Goal: Task Accomplishment & Management: Manage account settings

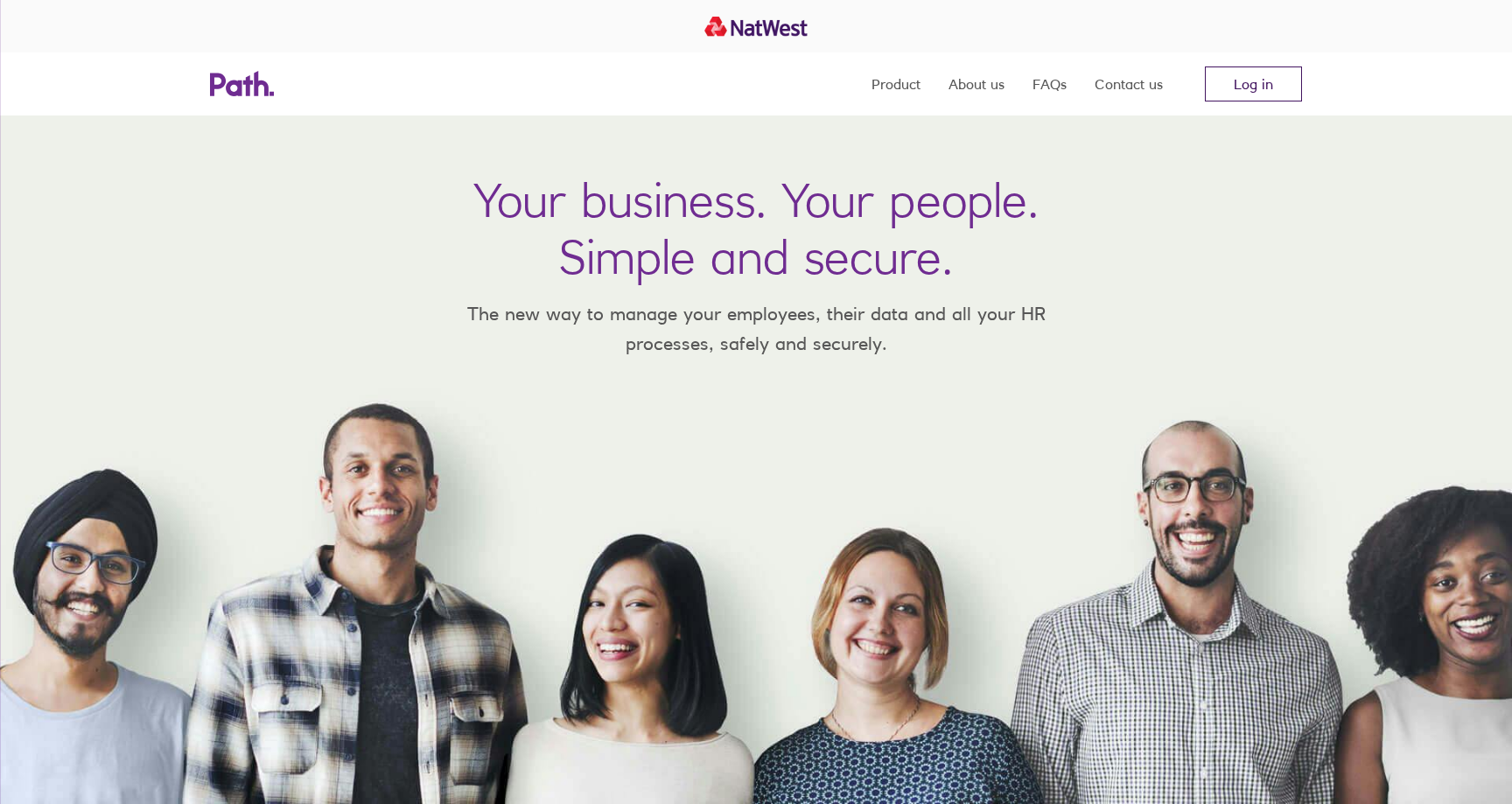
click at [1262, 73] on link "Log in" at bounding box center [1253, 83] width 97 height 35
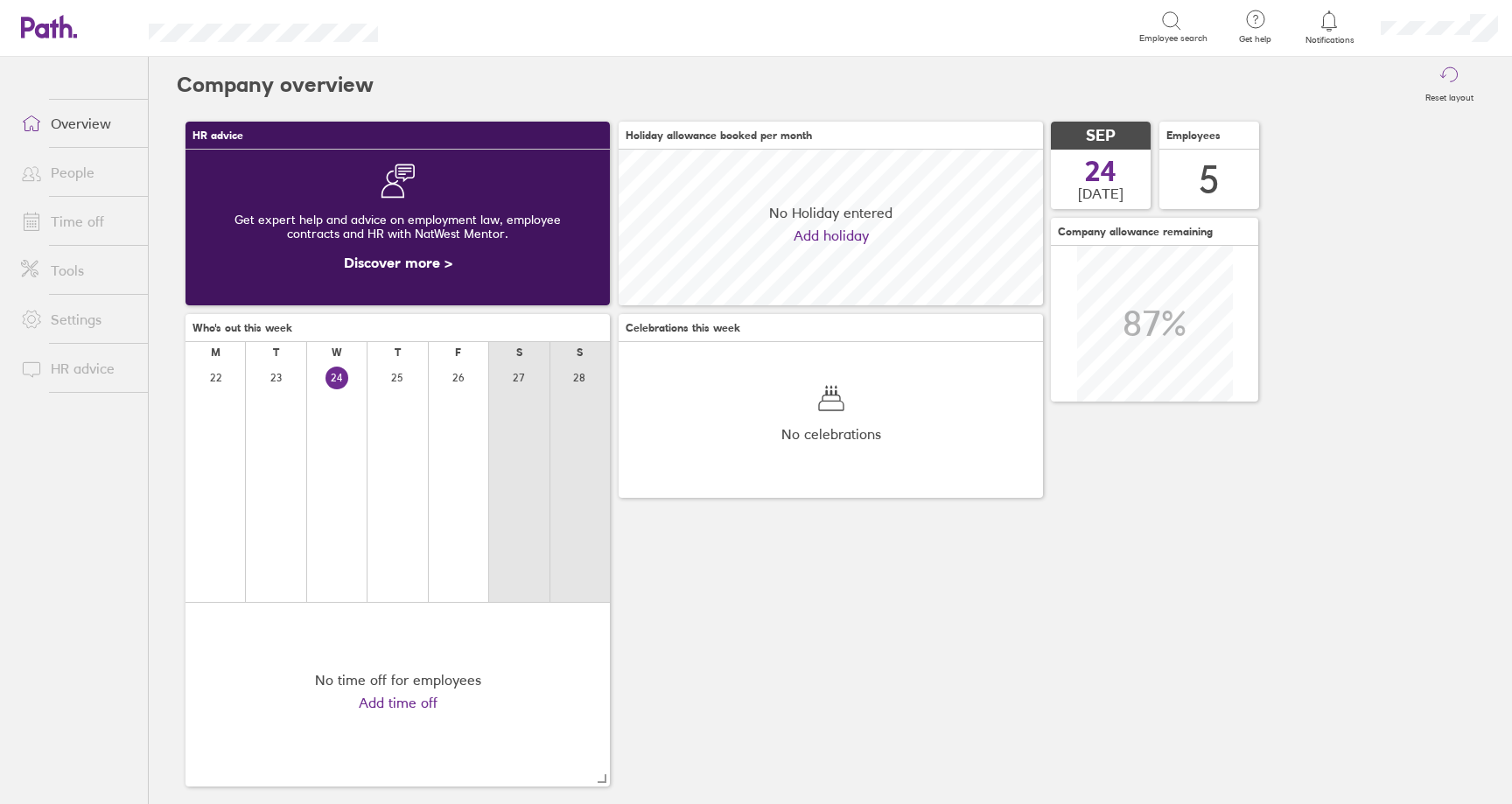
scroll to position [156, 424]
click at [1331, 28] on div "Search Employee search Get help FAQs Contact us Notifications My profile Sign o…" at bounding box center [756, 402] width 1512 height 804
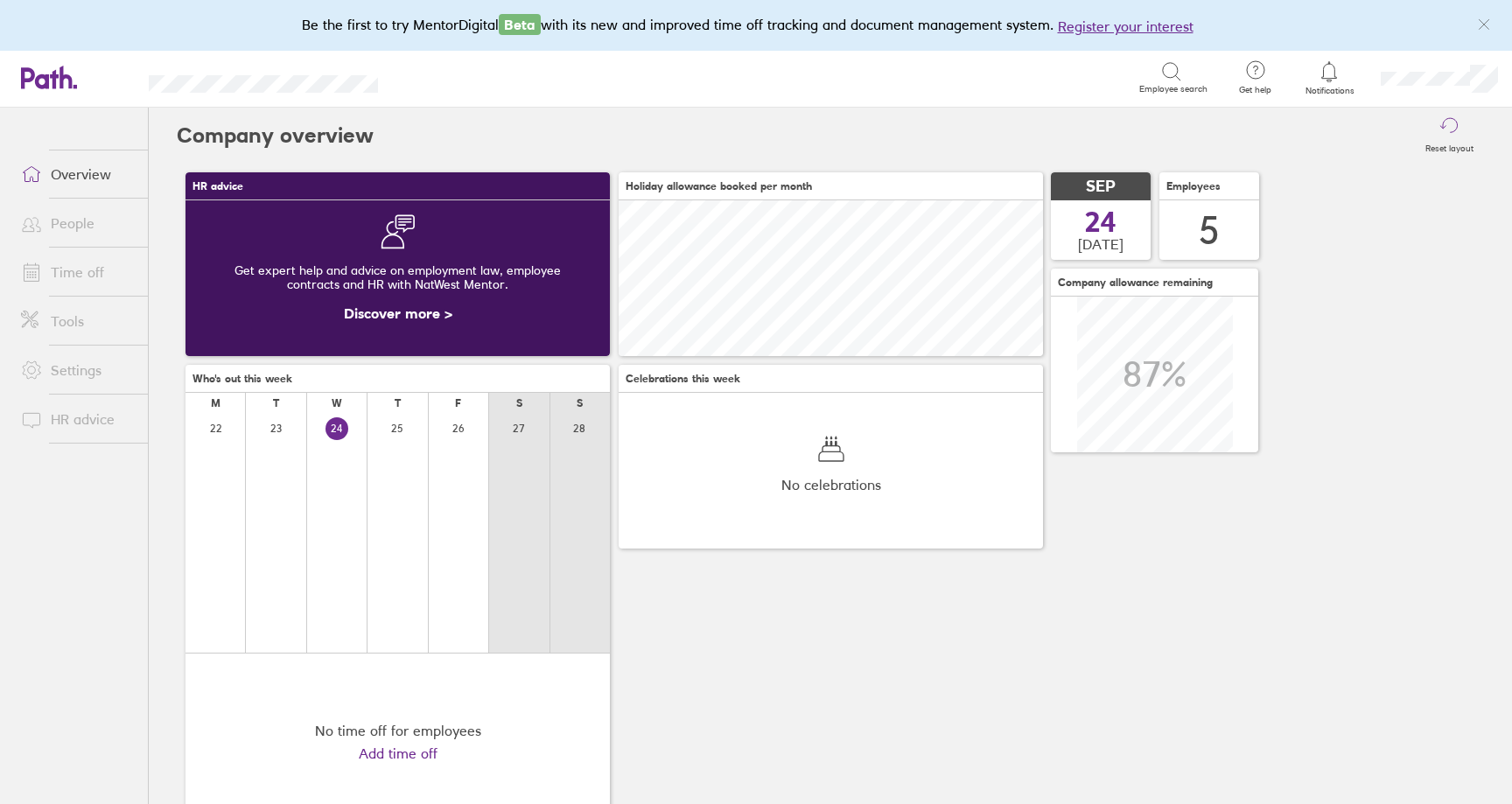
click at [1332, 91] on span "Notifications" at bounding box center [1329, 91] width 57 height 10
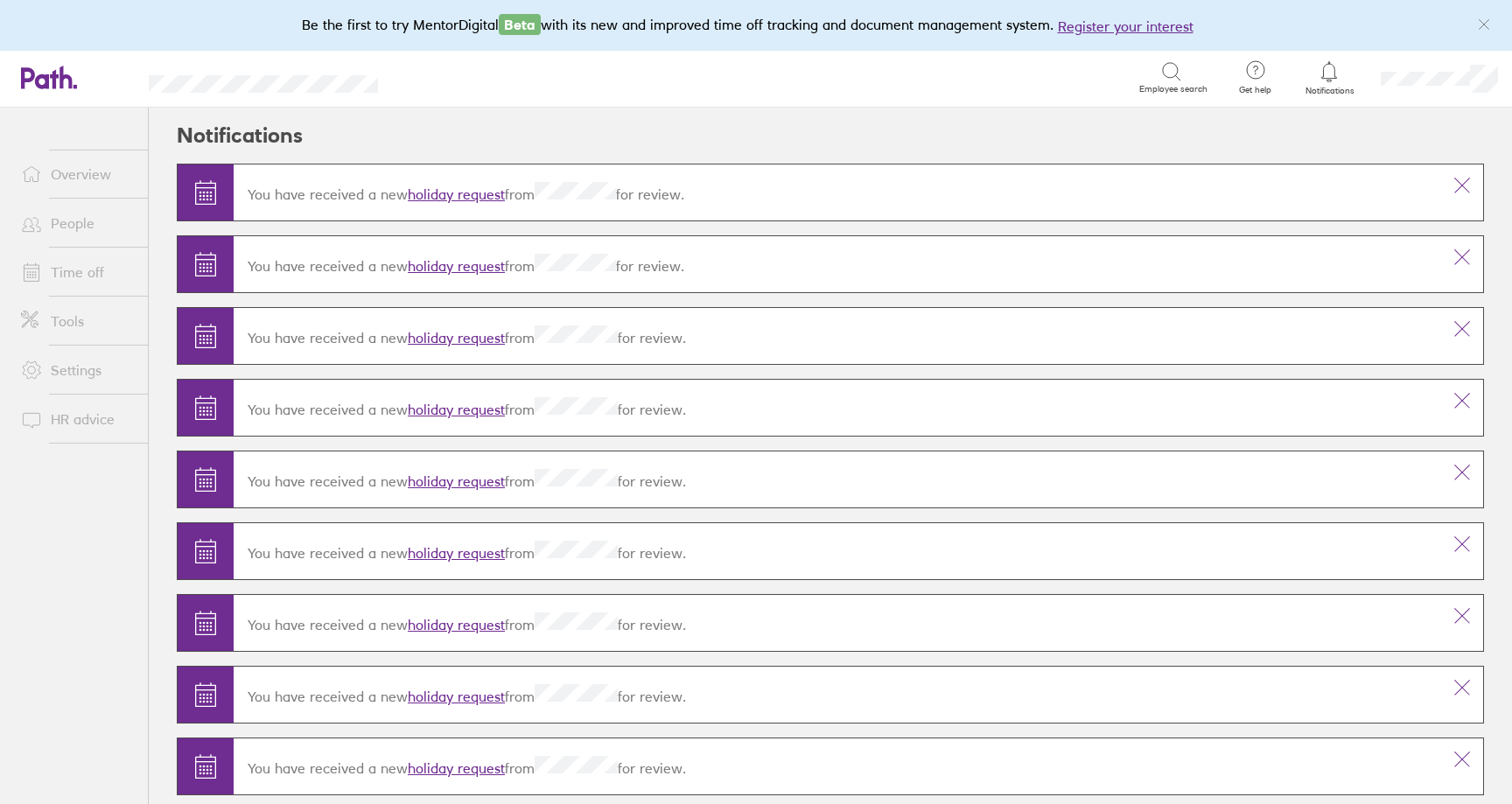
click at [455, 261] on link "holiday request" at bounding box center [456, 266] width 97 height 18
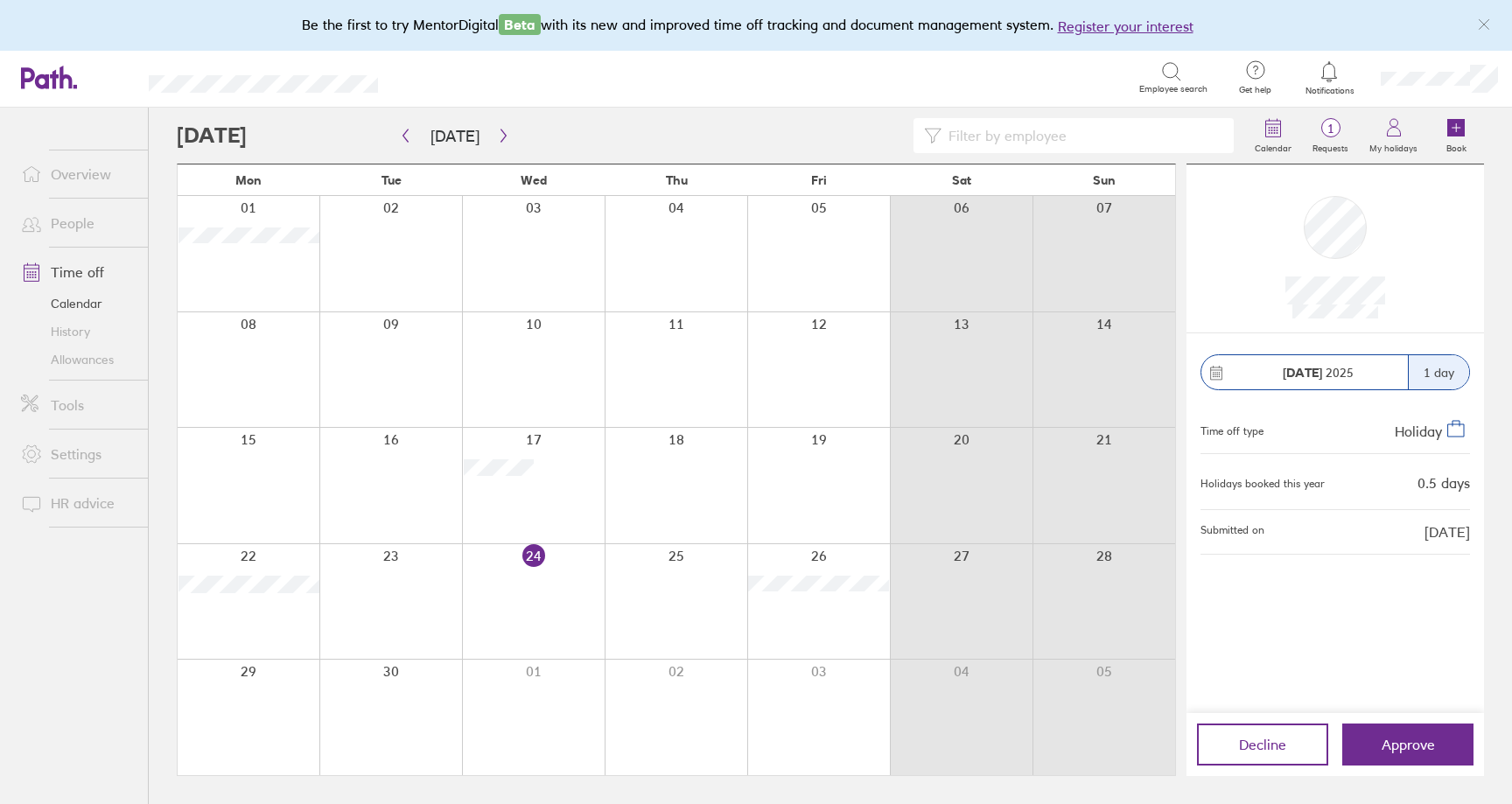
click at [1329, 73] on icon at bounding box center [1329, 71] width 21 height 21
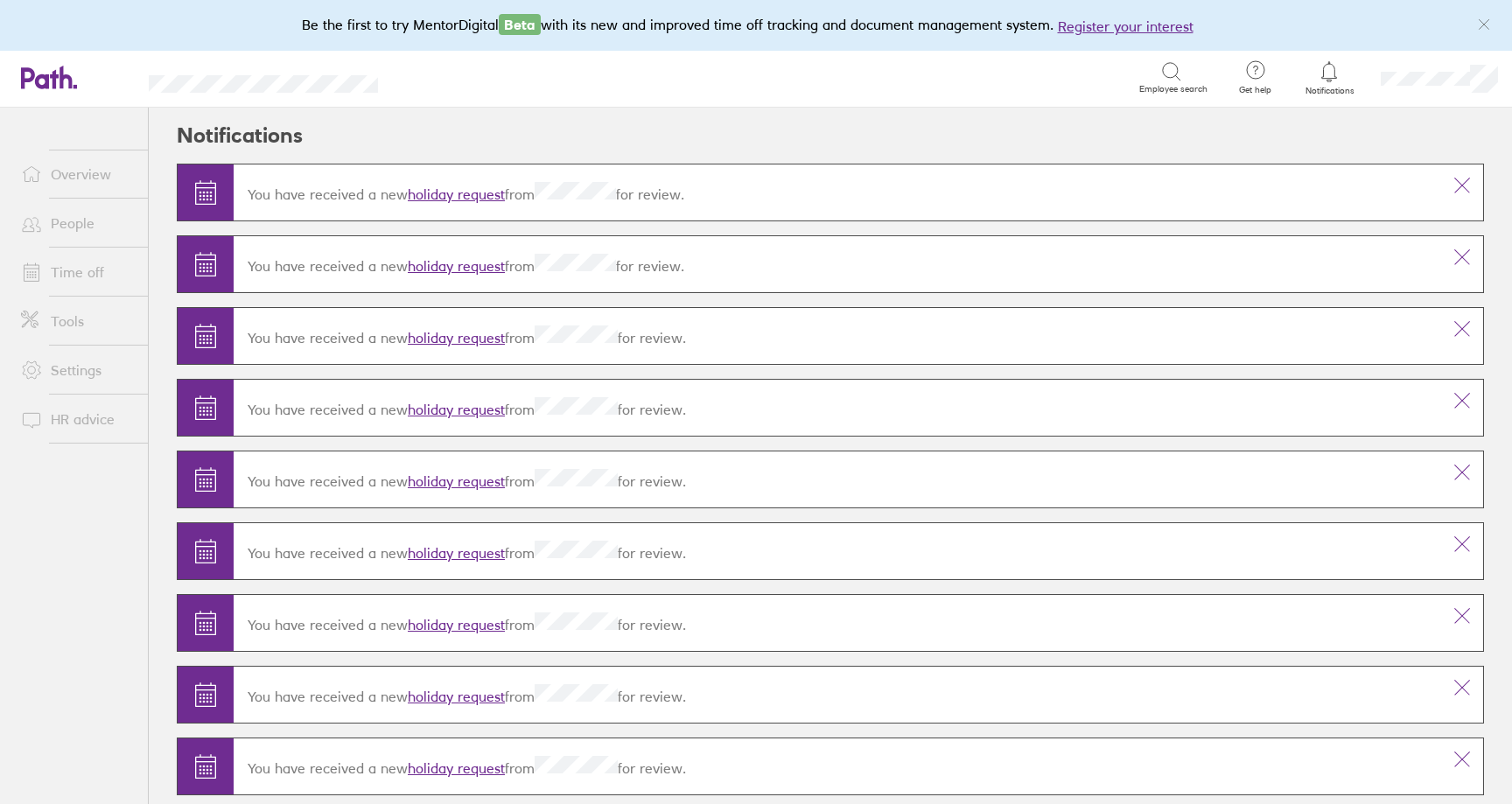
click at [468, 182] on div "You have received a new holiday request from for review." at bounding box center [837, 192] width 1208 height 49
click at [467, 187] on link "holiday request" at bounding box center [456, 194] width 97 height 18
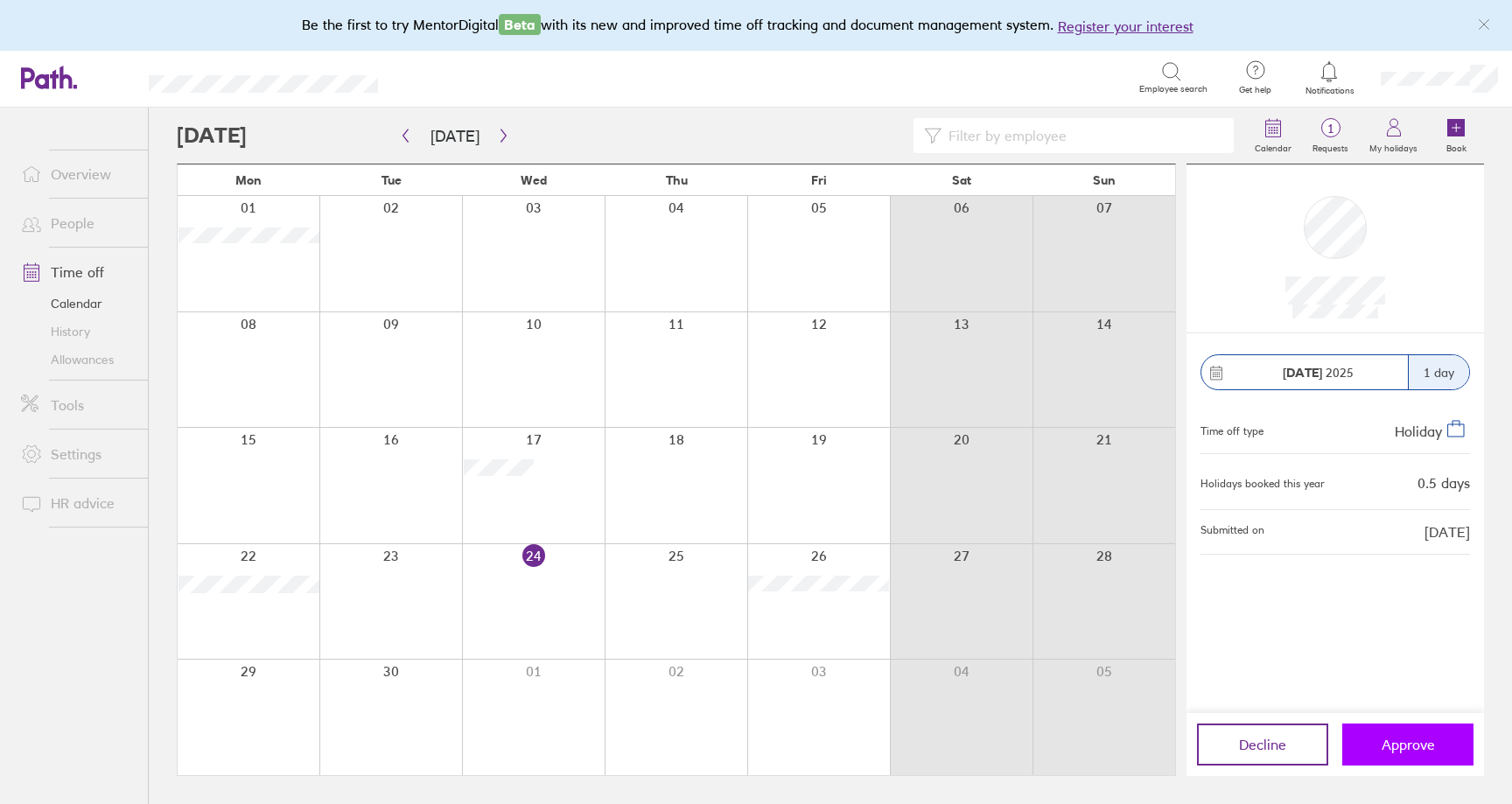
click at [1432, 738] on span "Approve" at bounding box center [1408, 745] width 53 height 16
